Goal: Transaction & Acquisition: Purchase product/service

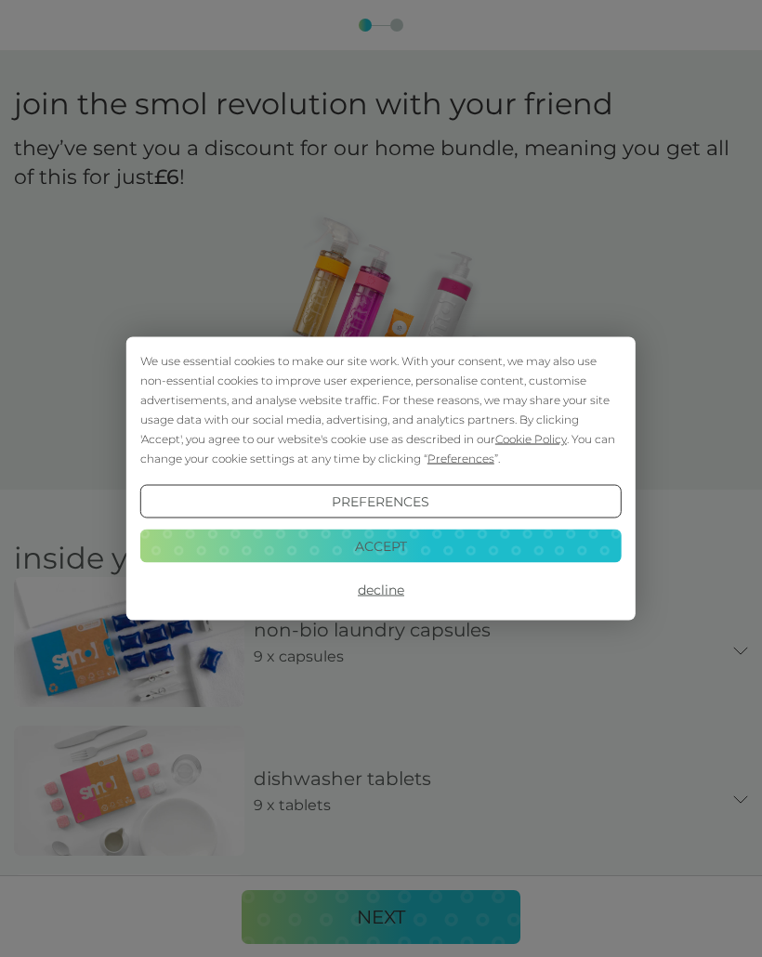
click at [382, 591] on button "Decline" at bounding box center [380, 589] width 481 height 33
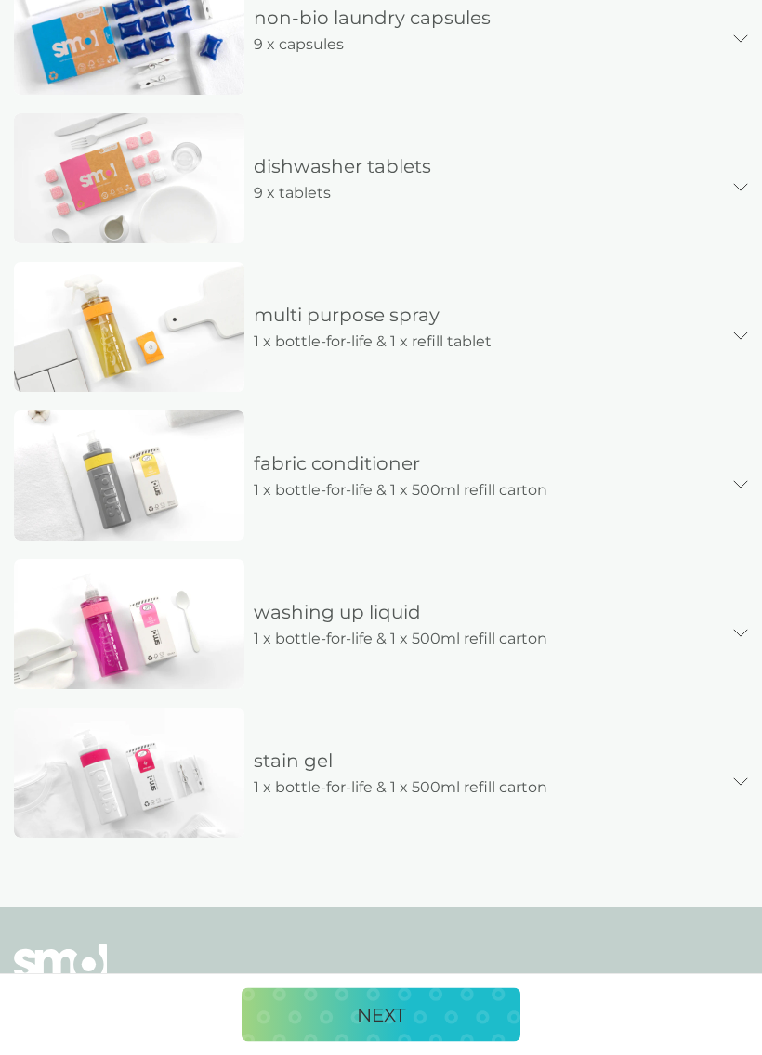
scroll to position [629, 0]
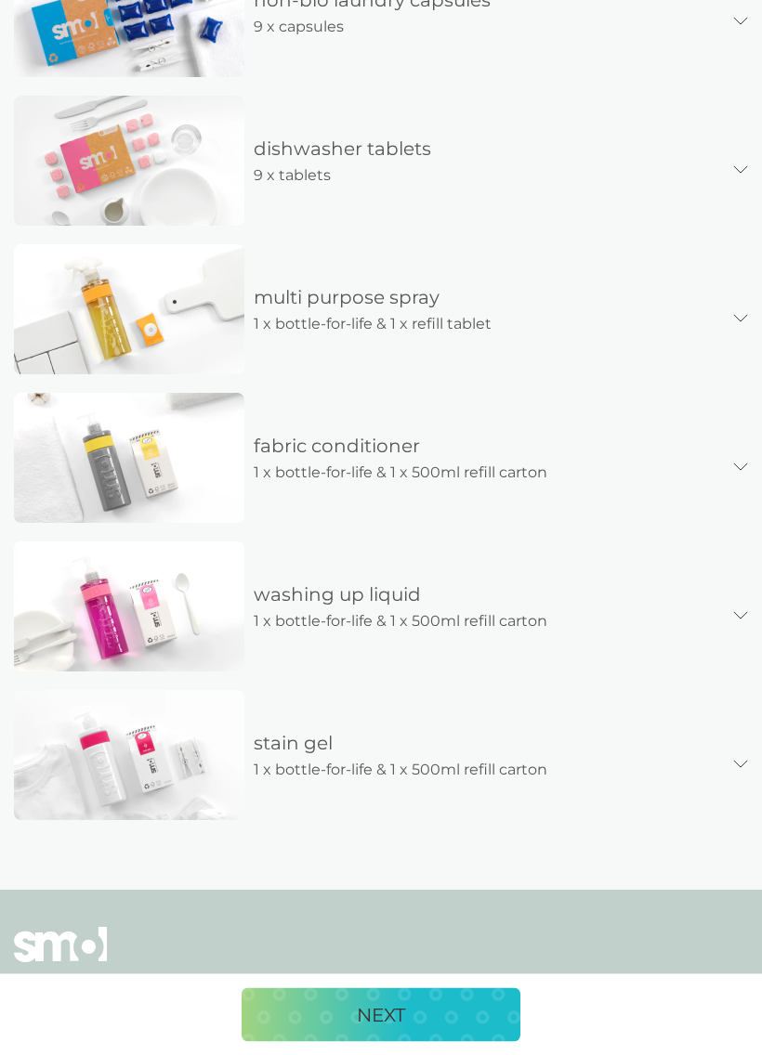
click at [380, 956] on p "NEXT" at bounding box center [381, 1016] width 48 height 30
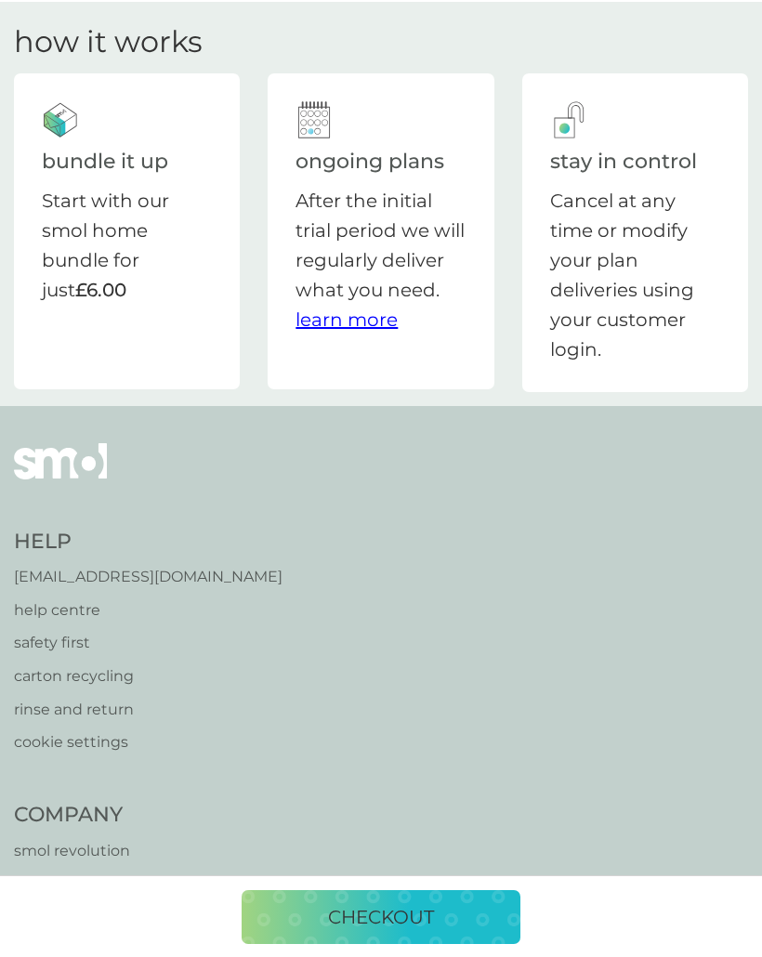
scroll to position [0, 0]
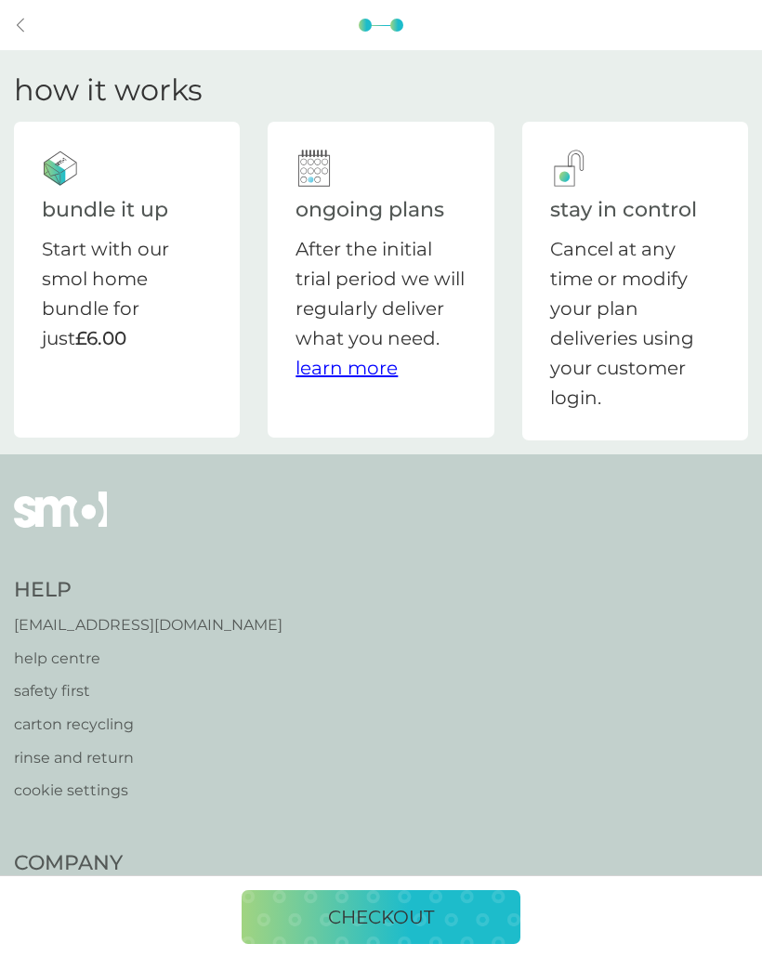
click at [21, 20] on icon at bounding box center [21, 25] width 7 height 13
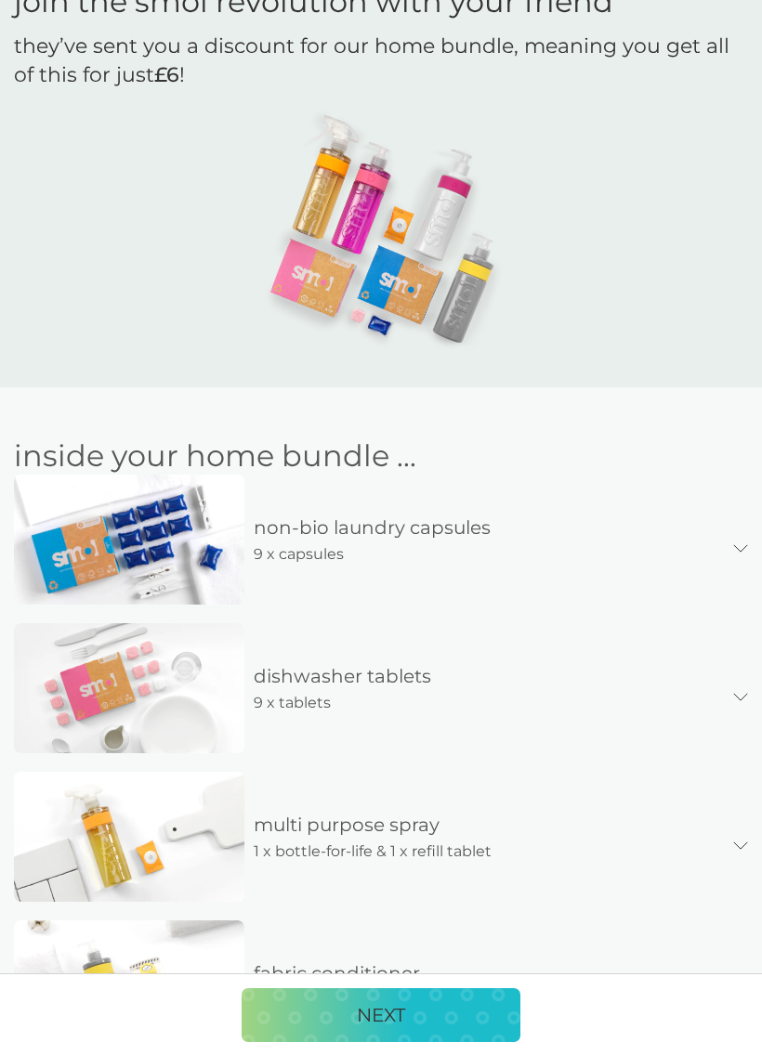
scroll to position [106, 0]
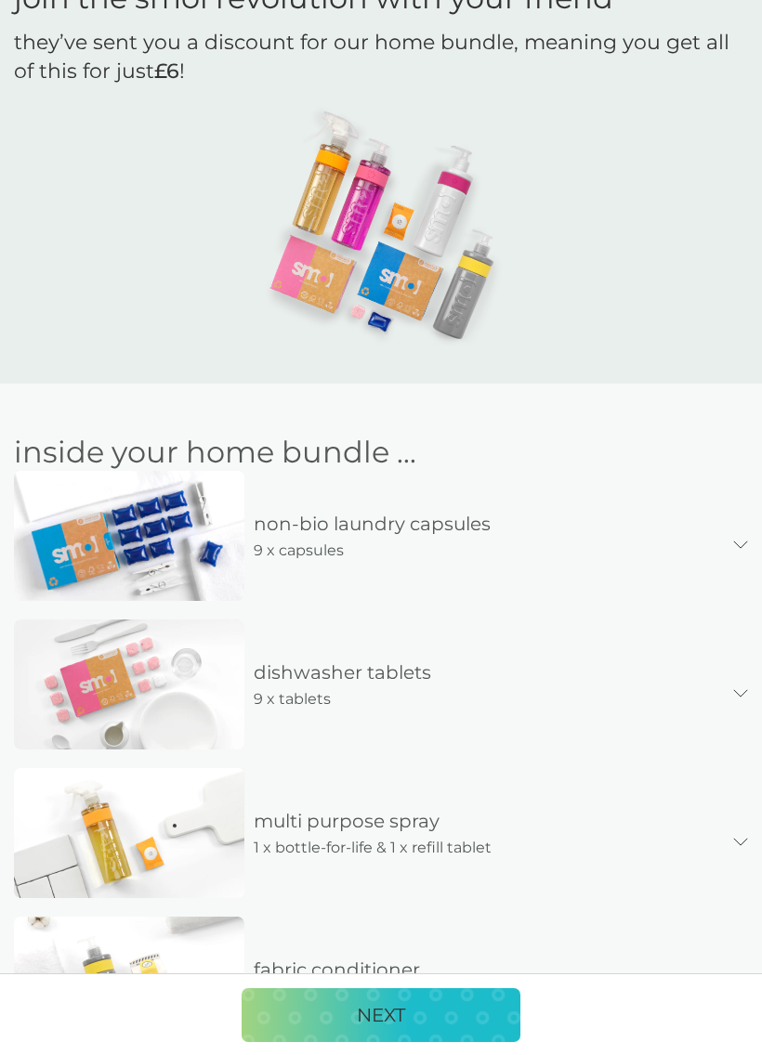
click at [153, 831] on img at bounding box center [129, 833] width 230 height 130
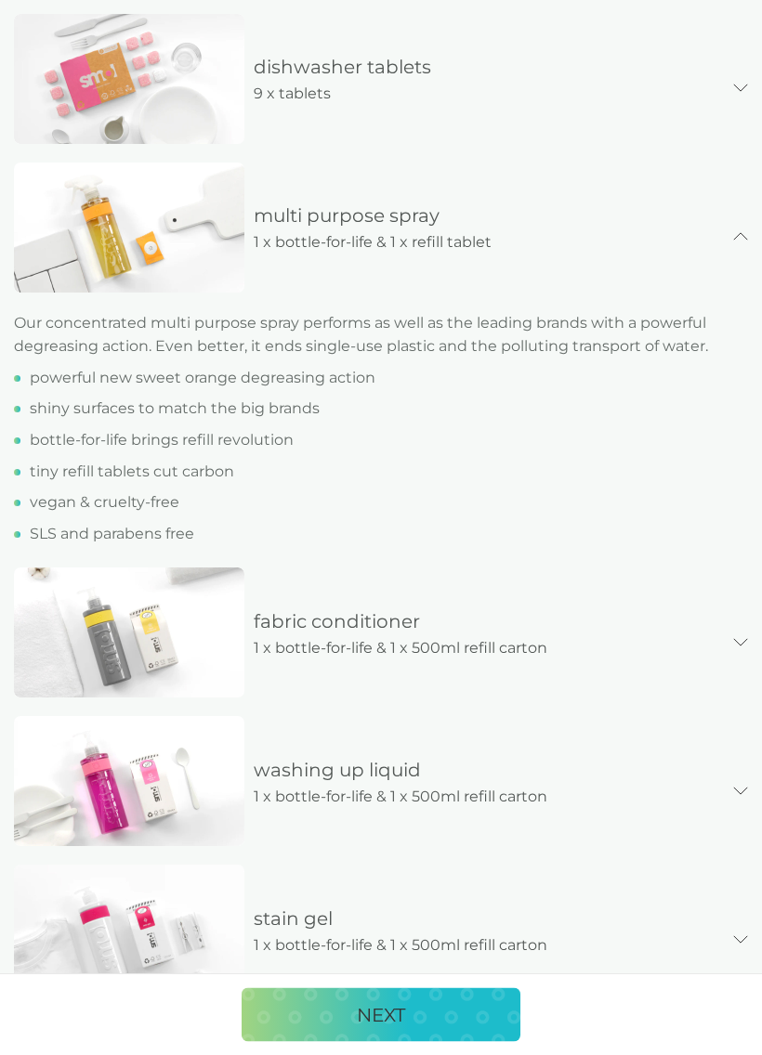
scroll to position [718, 0]
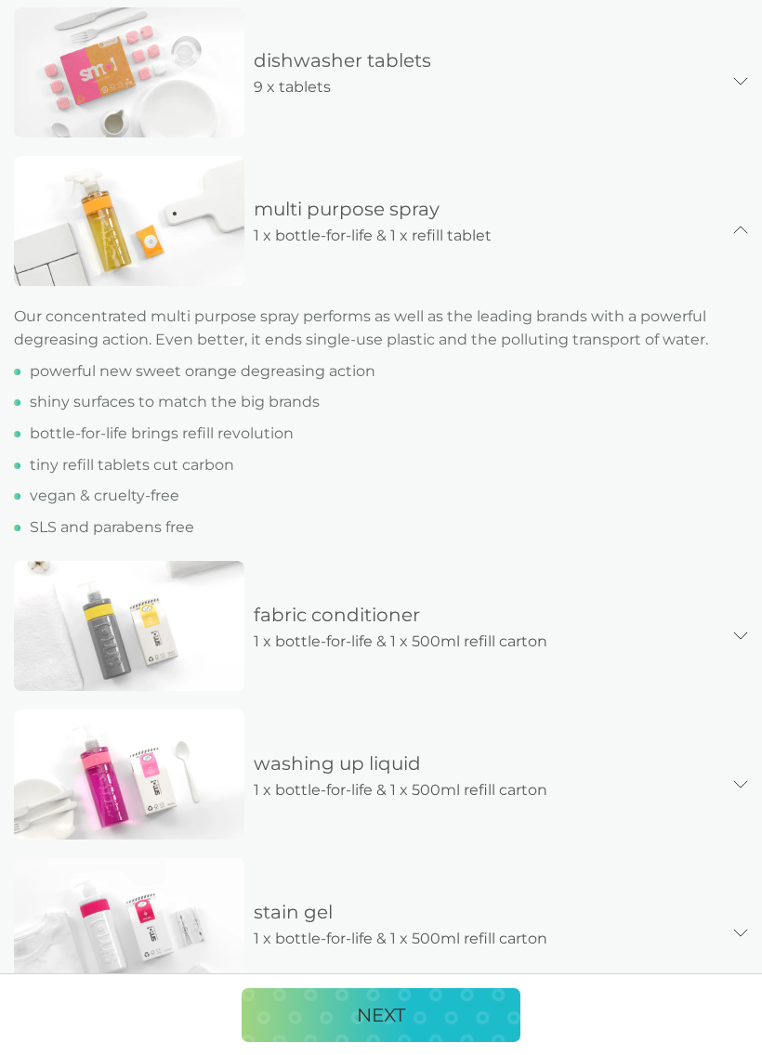
click at [627, 616] on div "fabric conditioner 1 x bottle-for-life & 1 x 500ml refill carton" at bounding box center [488, 627] width 489 height 54
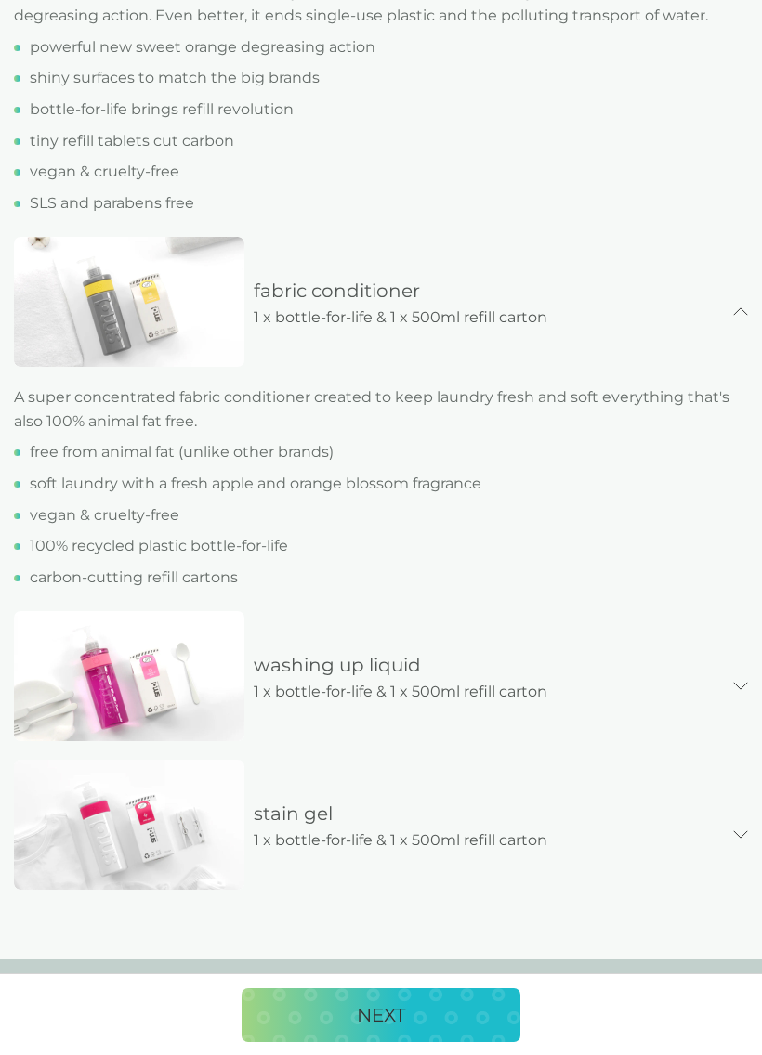
scroll to position [1054, 0]
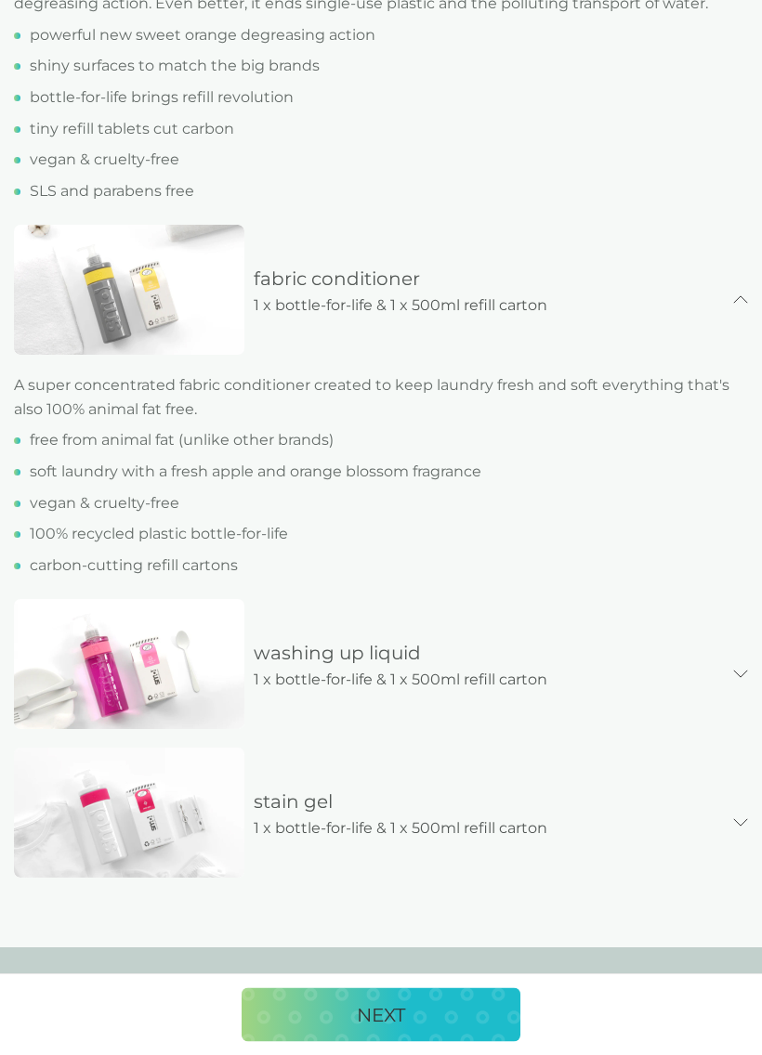
click at [578, 659] on div "washing up liquid 1 x bottle-for-life & 1 x 500ml refill carton" at bounding box center [488, 666] width 489 height 54
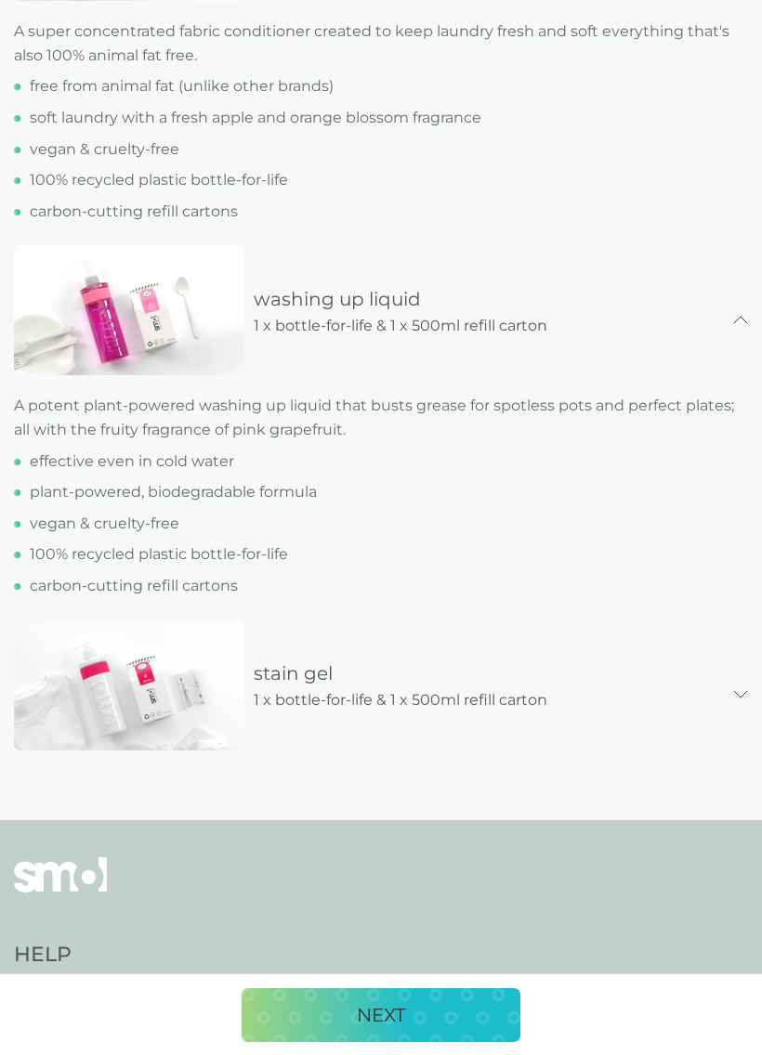
scroll to position [1419, 0]
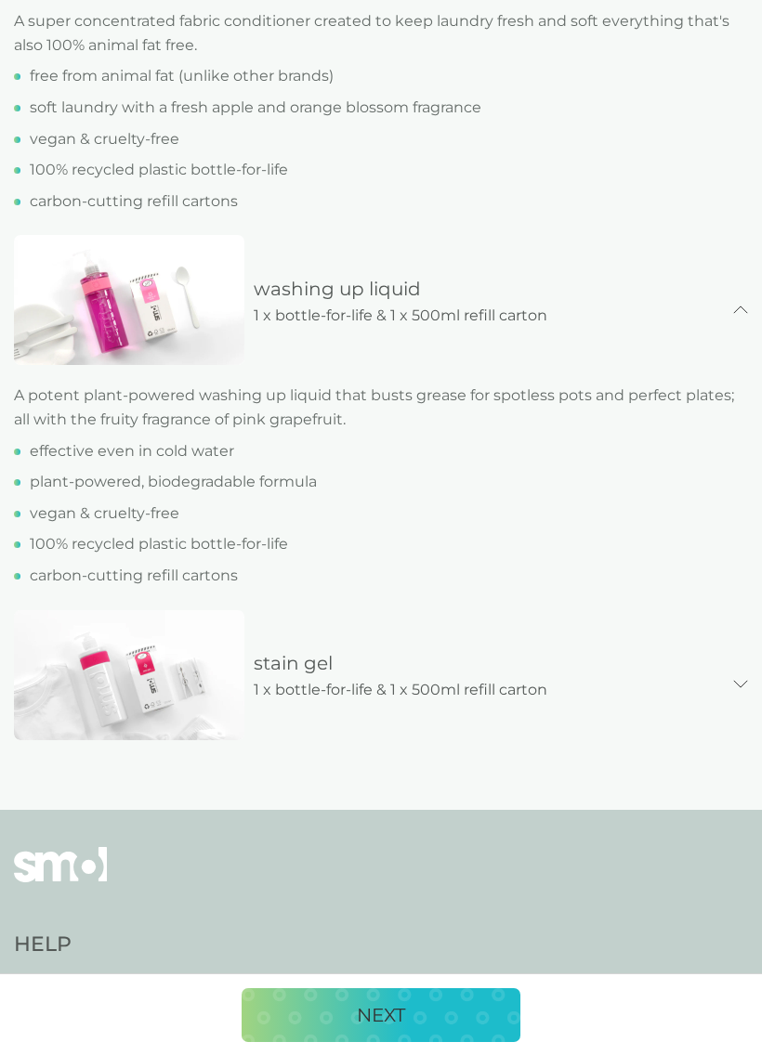
click at [585, 673] on div "stain gel 1 x bottle-for-life & 1 x 500ml refill carton" at bounding box center [488, 676] width 489 height 54
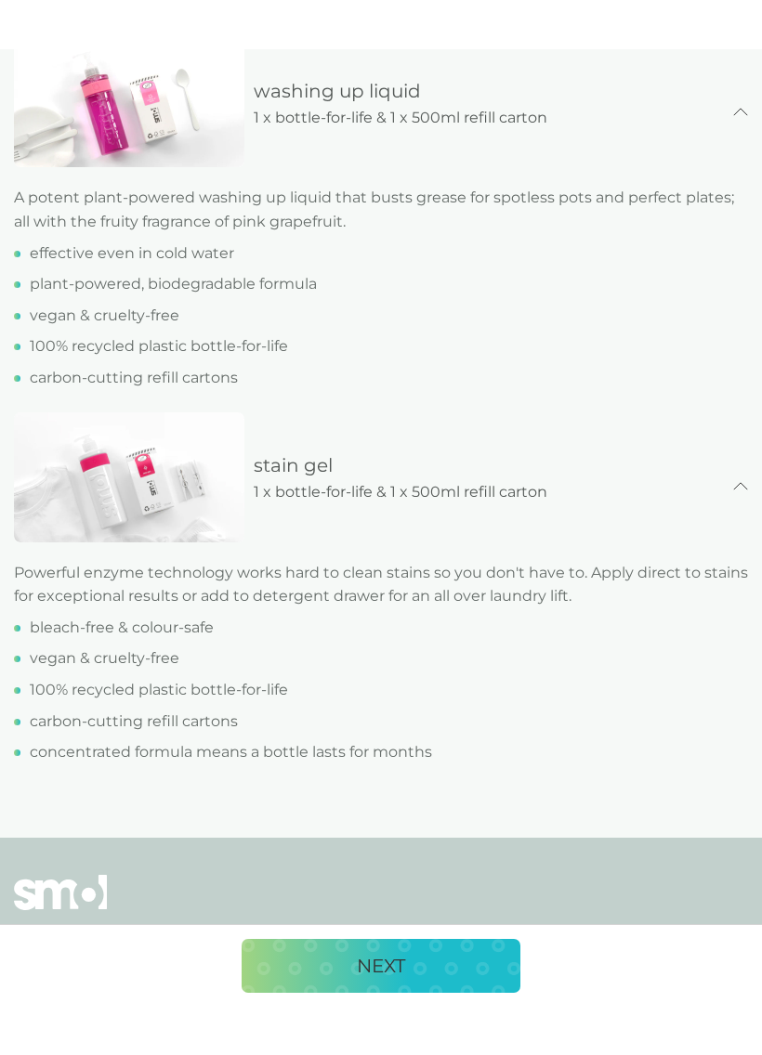
scroll to position [1677, 0]
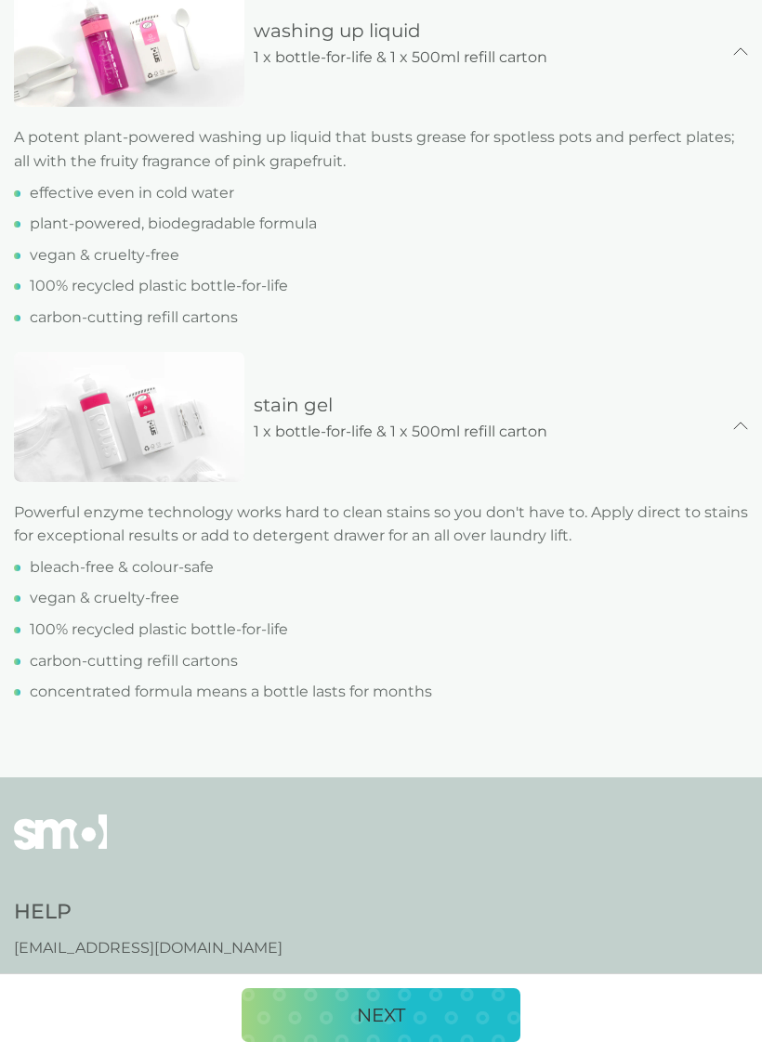
click at [419, 956] on div "NEXT" at bounding box center [381, 1016] width 242 height 30
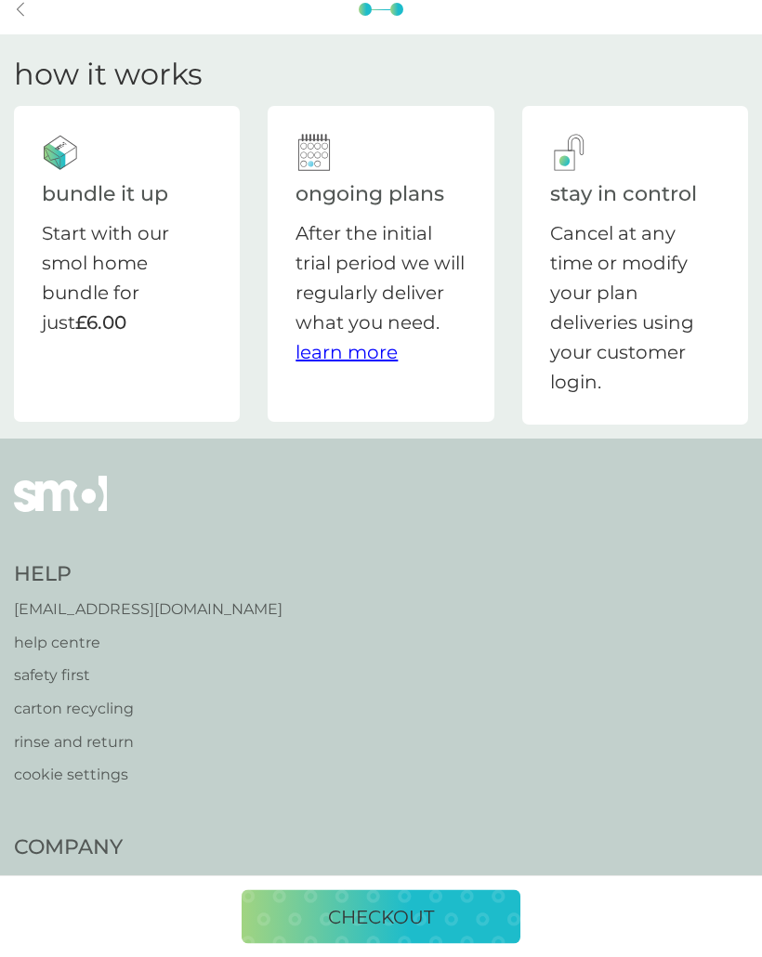
scroll to position [0, 0]
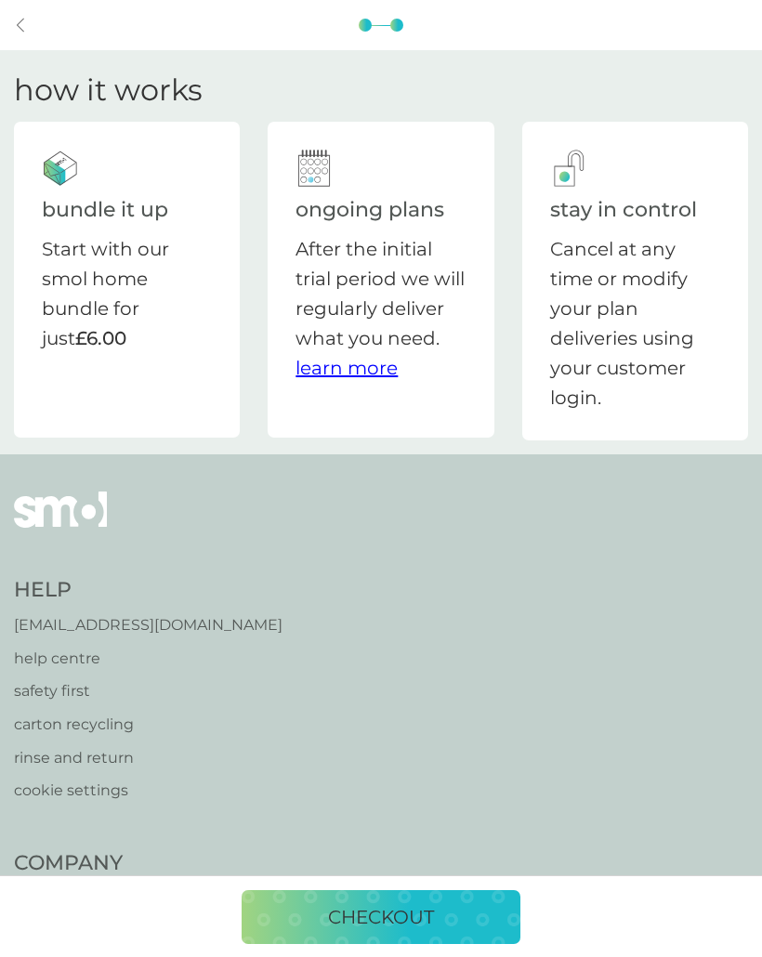
click at [402, 919] on p "checkout" at bounding box center [381, 917] width 106 height 30
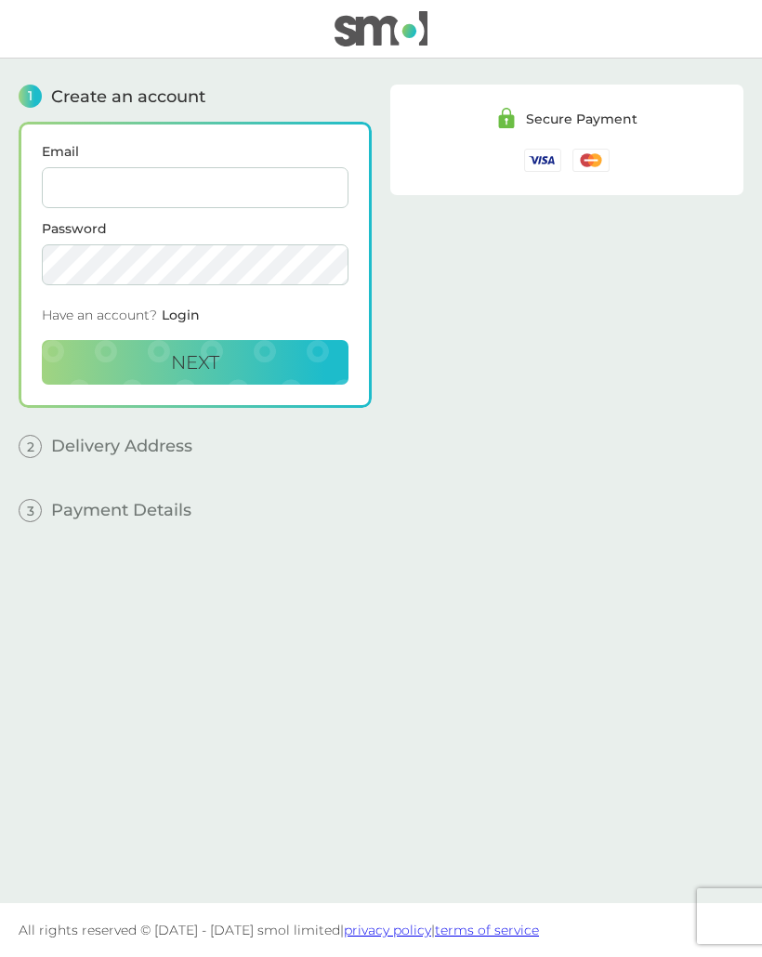
click at [173, 186] on input "Email" at bounding box center [195, 187] width 307 height 41
type input "hawhaw76@gmail.com"
click at [212, 352] on span "Next" at bounding box center [195, 362] width 48 height 22
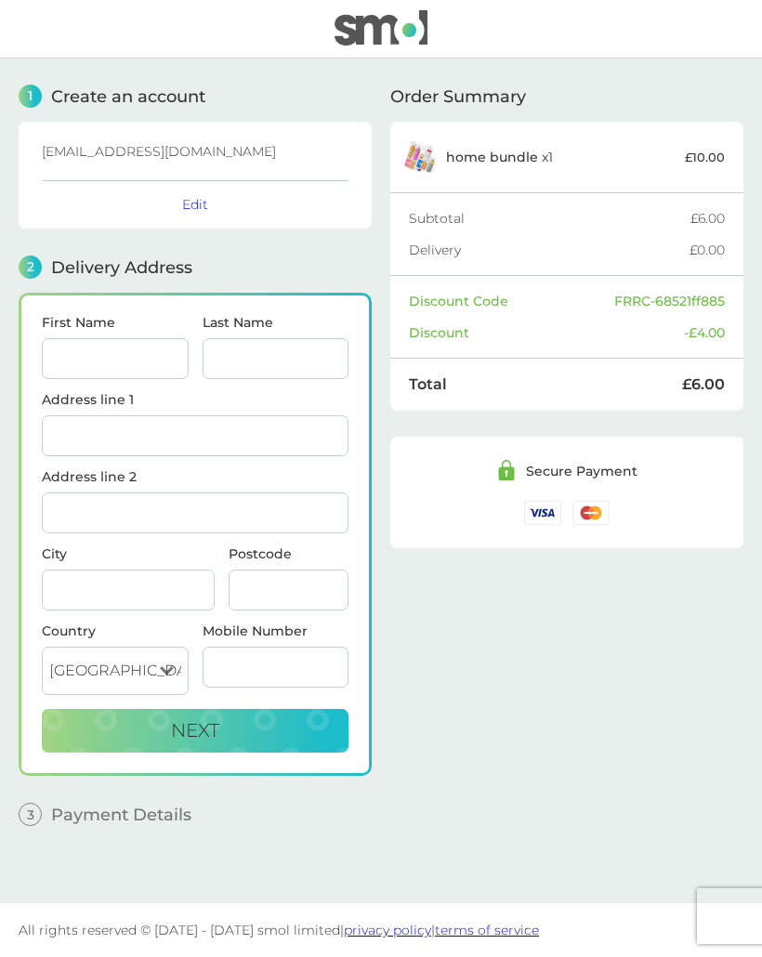
click at [109, 356] on input "First Name" at bounding box center [115, 358] width 147 height 41
type input "Hazel"
click at [272, 356] on input "Last Name" at bounding box center [276, 358] width 147 height 41
type input "Walker"
click at [194, 431] on input "Address line 1" at bounding box center [195, 435] width 307 height 41
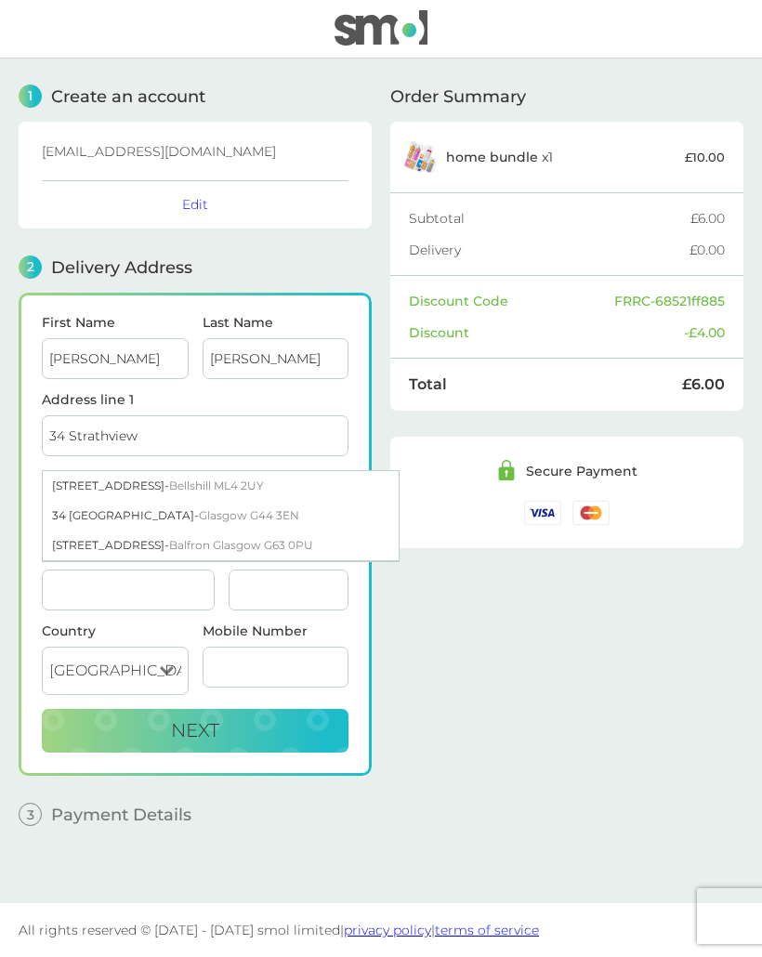
click at [220, 482] on span "Bellshill ML4 2UY" at bounding box center [216, 485] width 95 height 14
type input "[STREET_ADDRESS]"
type input "Bellshill"
type input "ML4 2UY"
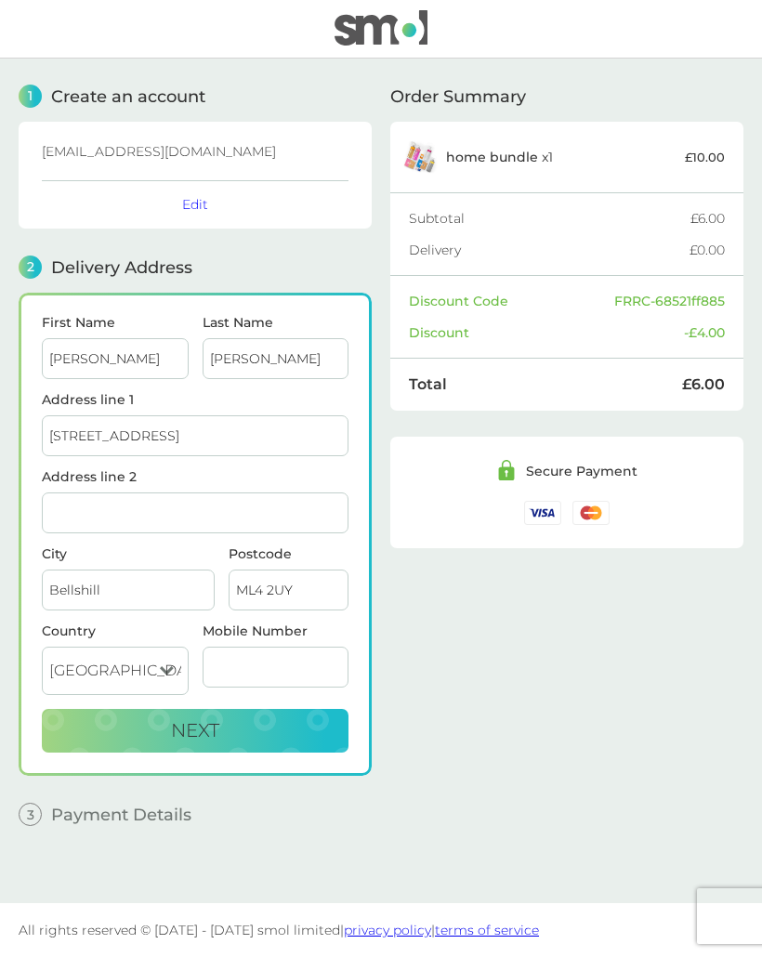
click at [256, 666] on input "Mobile Number" at bounding box center [276, 667] width 147 height 41
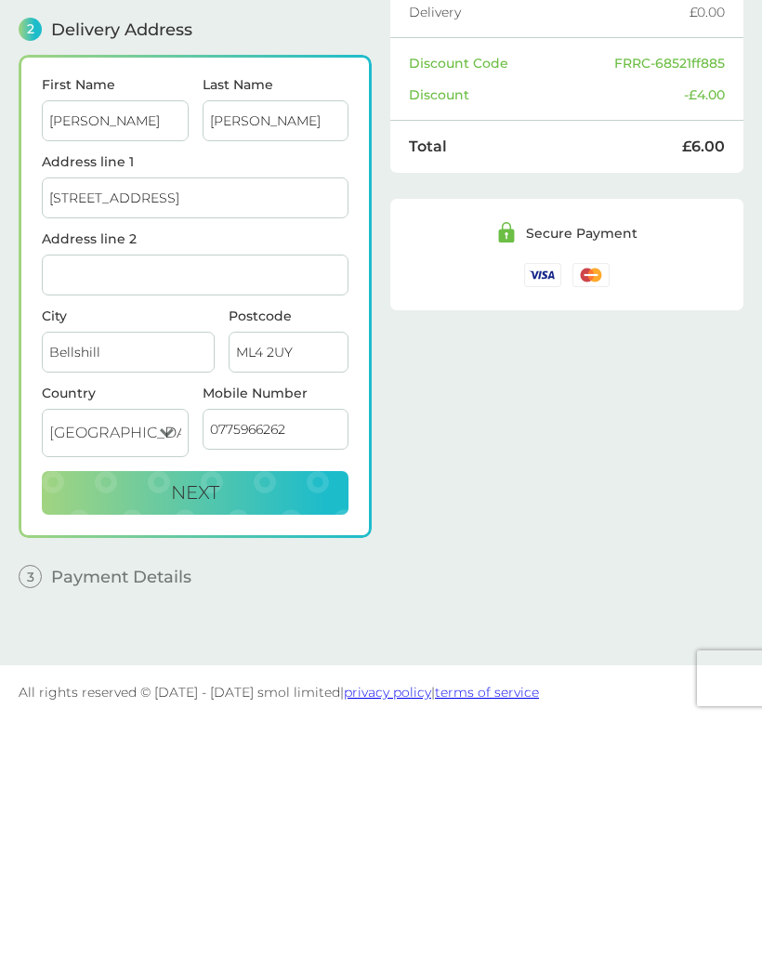
type input "07759662628"
click at [257, 709] on button "Next" at bounding box center [195, 731] width 307 height 45
checkbox input "true"
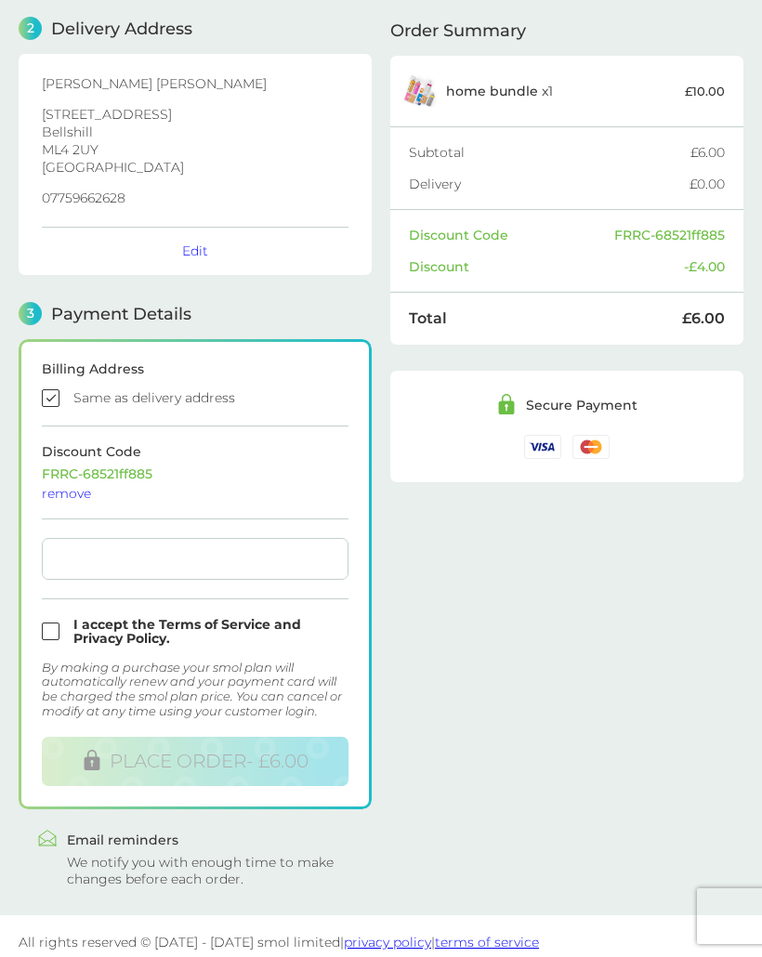
scroll to position [151, 0]
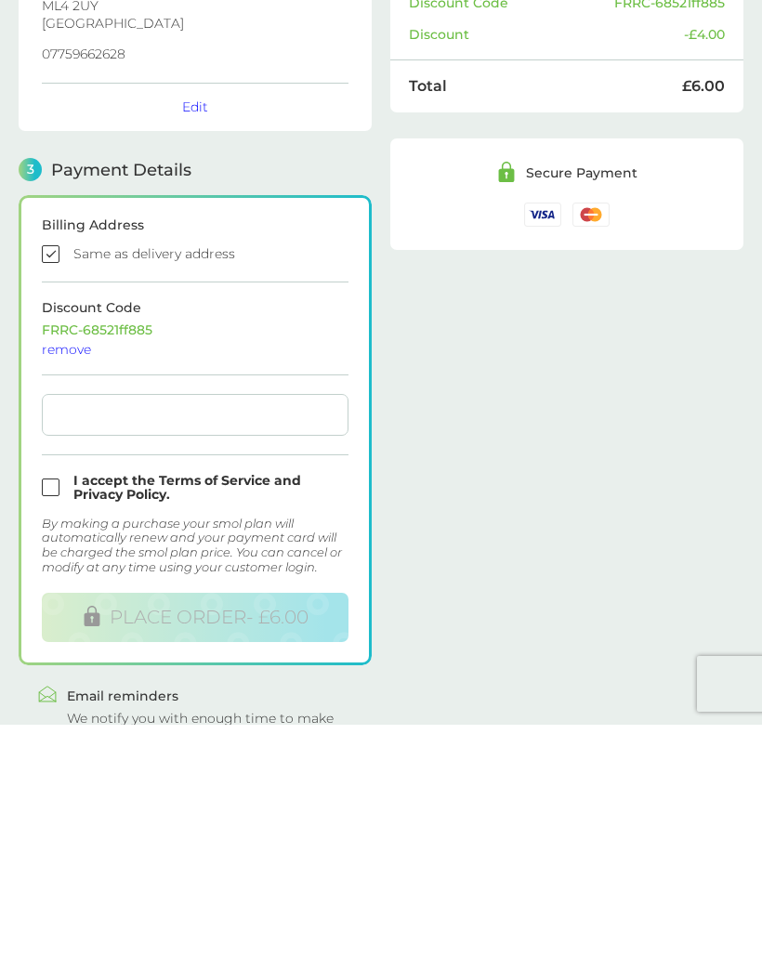
click at [50, 706] on input "checkbox" at bounding box center [195, 720] width 307 height 28
checkbox input "true"
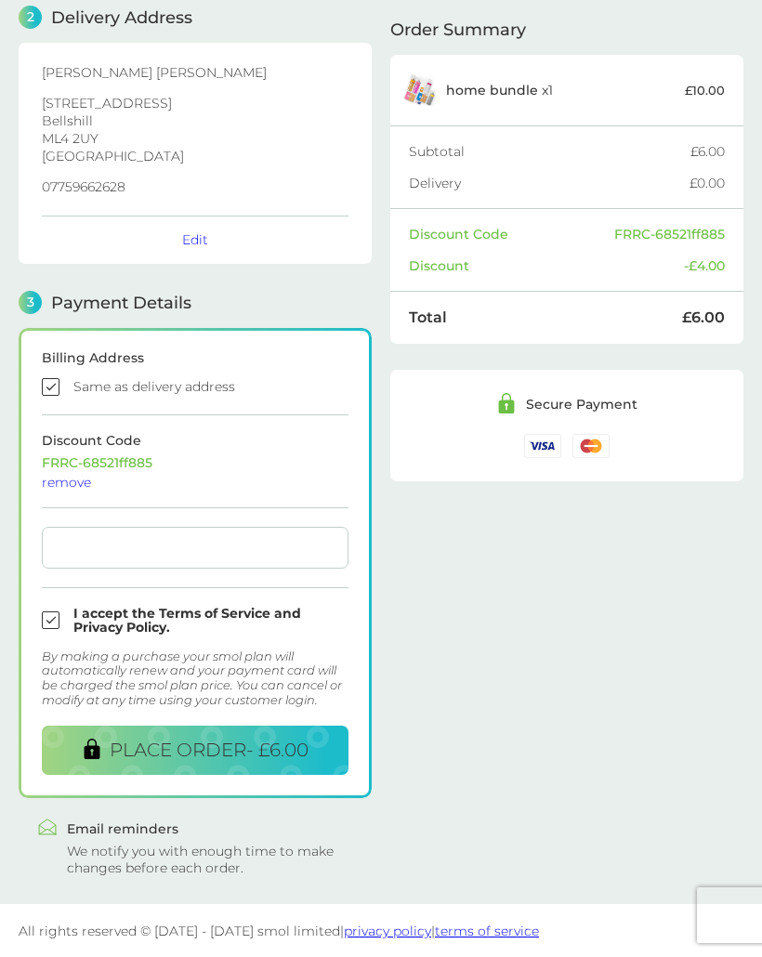
click at [221, 741] on span "PLACE ORDER - £6.00" at bounding box center [209, 751] width 199 height 22
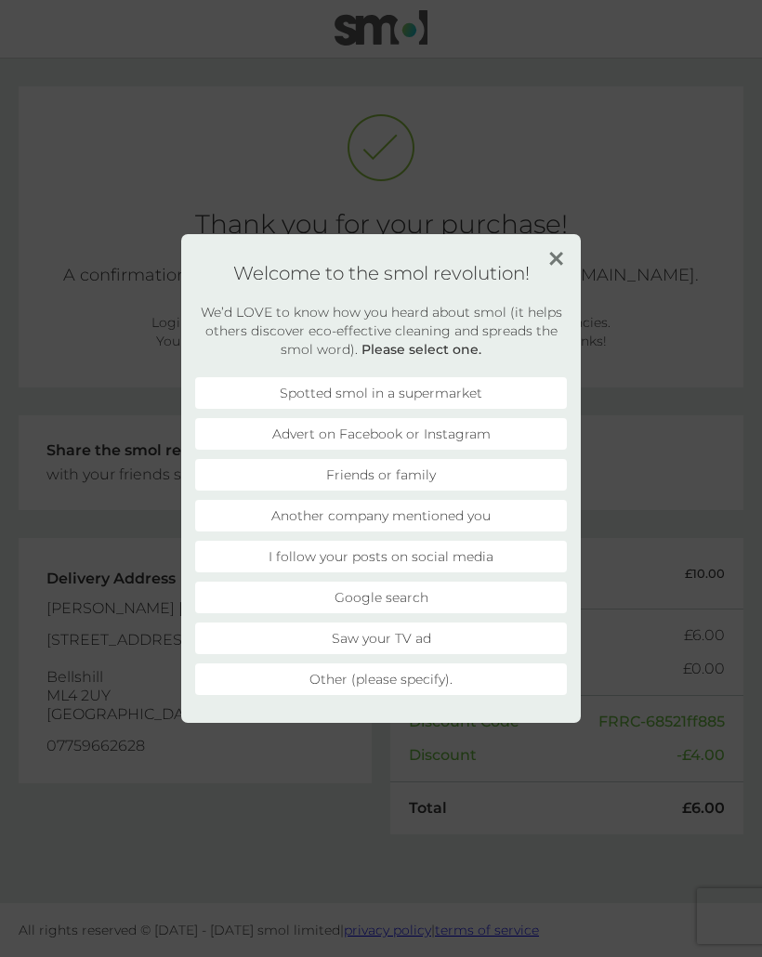
click at [556, 258] on img at bounding box center [556, 259] width 14 height 14
